Goal: Check status

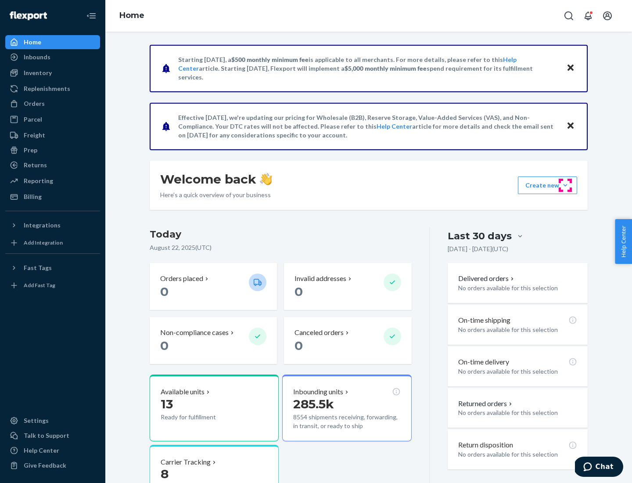
click at [565, 185] on button "Create new Create new inbound Create new order Create new product" at bounding box center [547, 185] width 59 height 18
click at [30, 150] on div "Prep" at bounding box center [31, 150] width 14 height 9
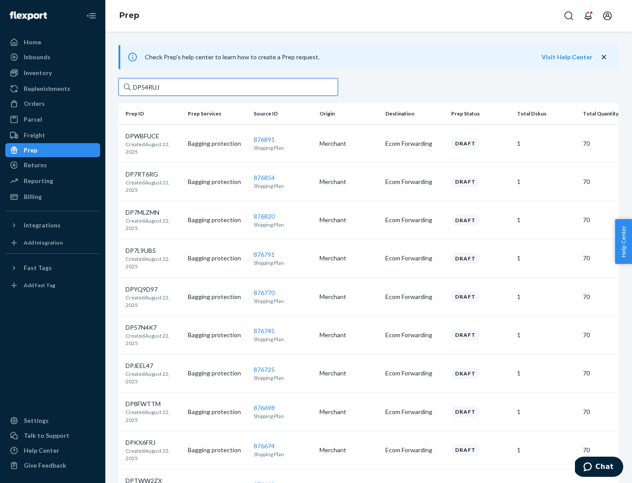
type input "DP54RUJL"
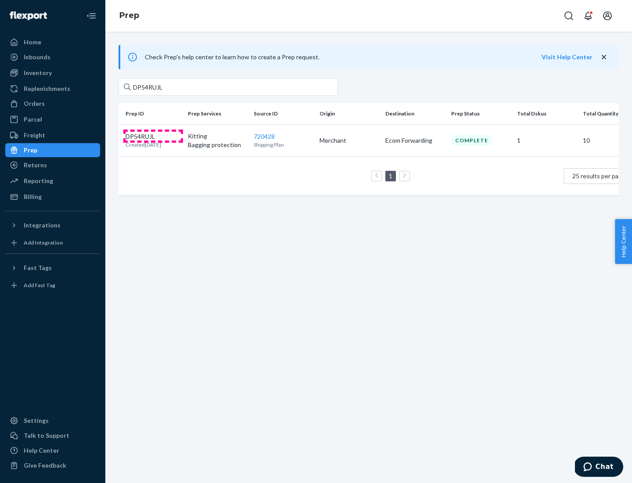
click at [153, 136] on p "DP54RUJL" at bounding box center [144, 136] width 36 height 9
